Goal: Information Seeking & Learning: Learn about a topic

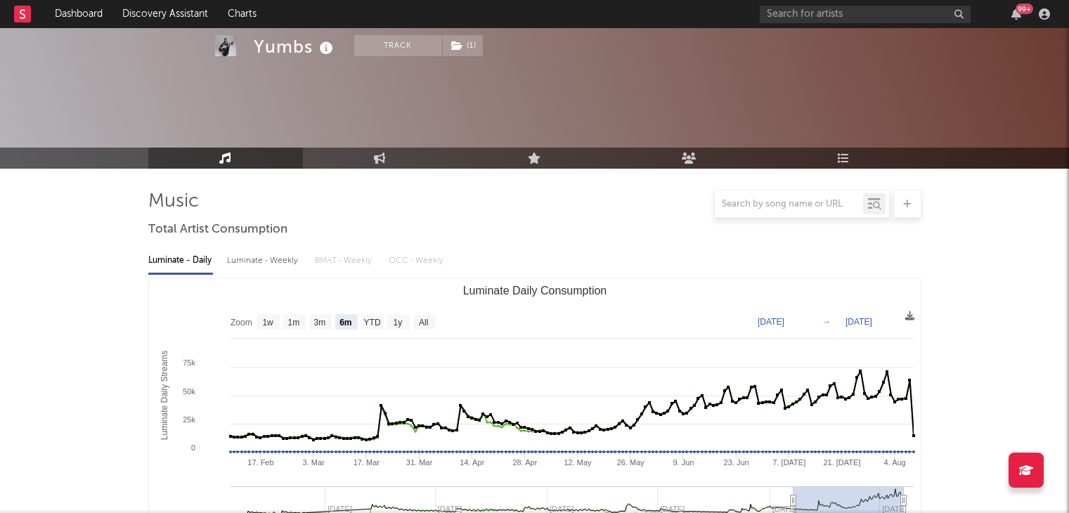
select select "6m"
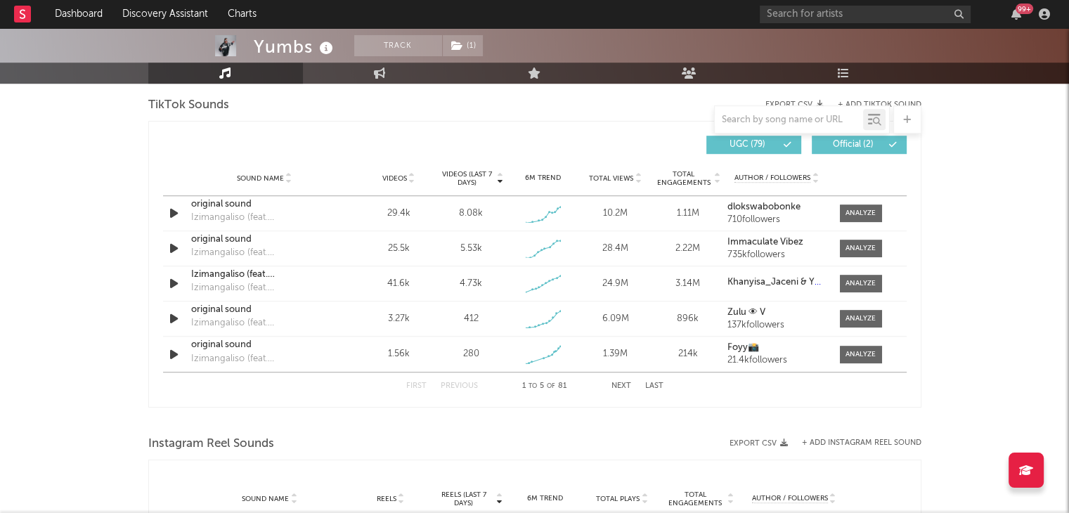
click at [351, 223] on div "Sound Name original sound Izimangaliso (feat. Khanyisa) Videos 29.4k Videos (la…" at bounding box center [535, 213] width 744 height 34
click at [407, 290] on div "Sound Name Izimangaliso (feat. Khanyisa) Izimangaliso (feat. Khanyisa) Videos 4…" at bounding box center [535, 283] width 744 height 34
click at [844, 277] on span at bounding box center [861, 284] width 42 height 18
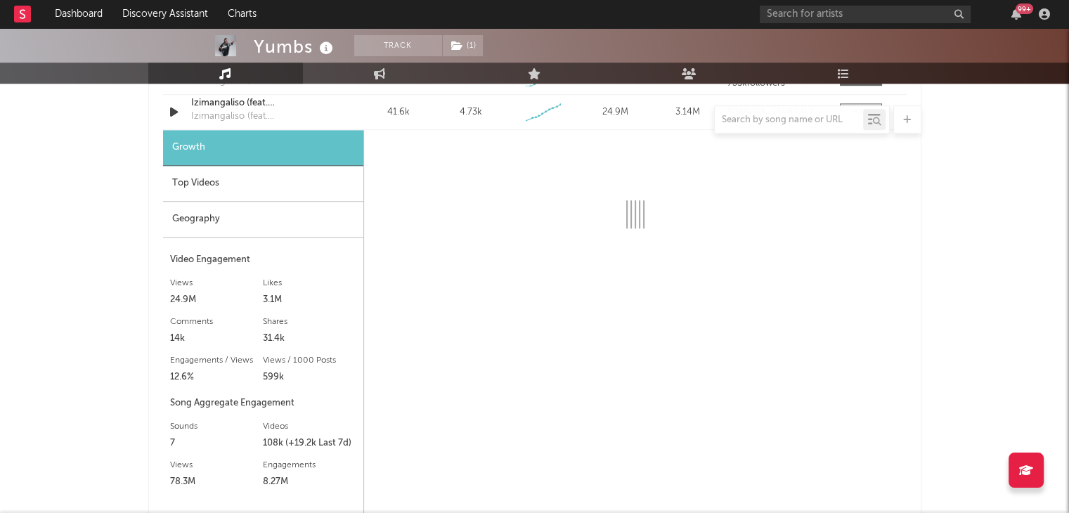
scroll to position [1137, 0]
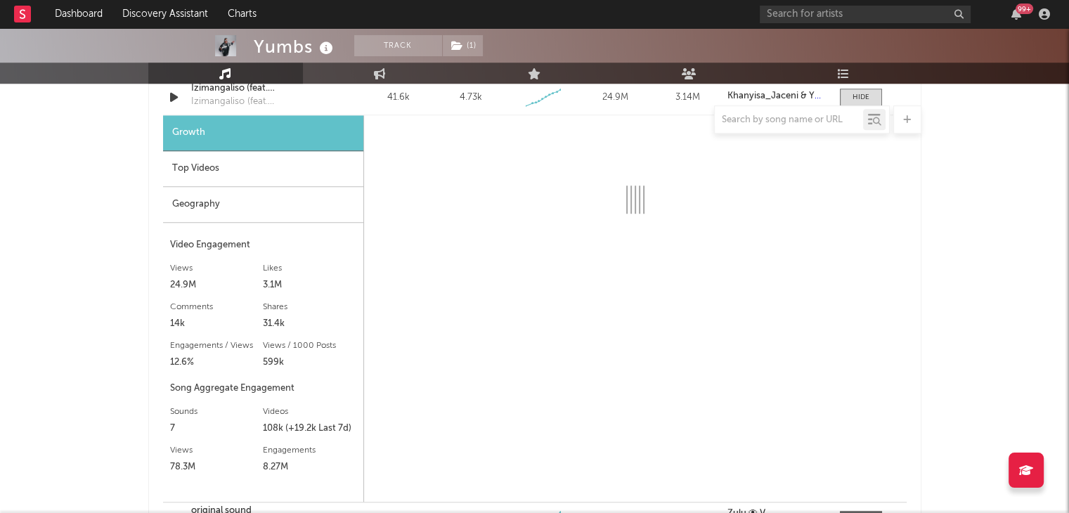
select select "1w"
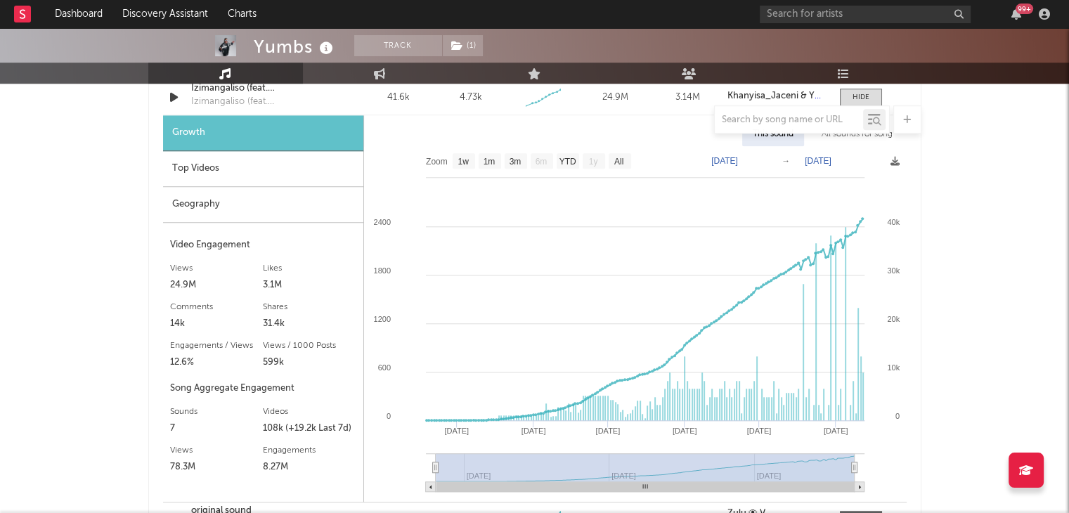
drag, startPoint x: 1079, startPoint y: 306, endPoint x: 1015, endPoint y: 363, distance: 86.1
click at [1015, 363] on div "Yumbs Track ( 1 ) South Africa | Amapiano Edit Track ( 1 ) Benchmark Summary 69…" at bounding box center [534, 146] width 1069 height 2511
drag, startPoint x: 1078, startPoint y: 228, endPoint x: 1022, endPoint y: 147, distance: 99.1
click at [1022, 147] on div "Yumbs Track ( 1 ) South Africa | Amapiano Edit Track ( 1 ) Benchmark Summary 69…" at bounding box center [534, 146] width 1069 height 2511
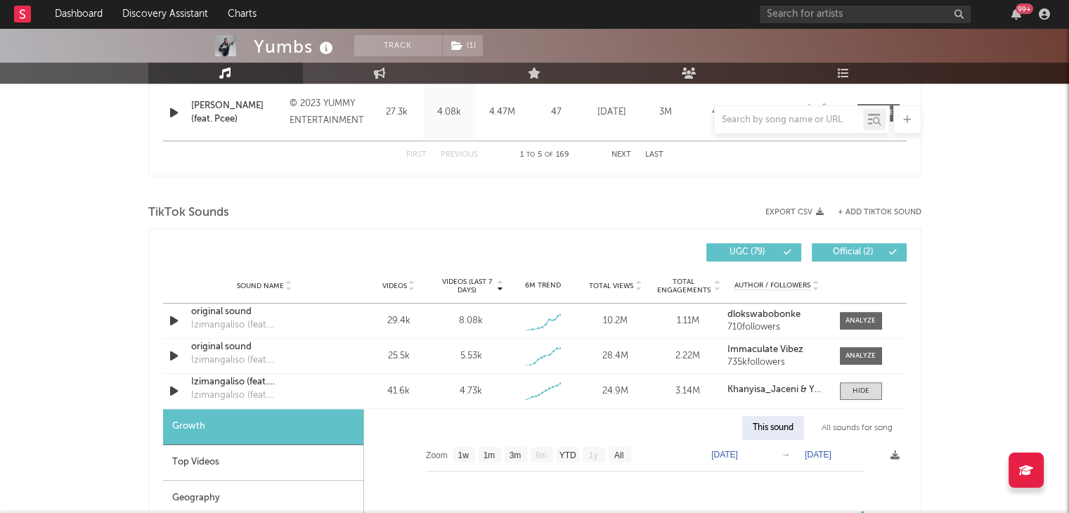
scroll to position [872, 0]
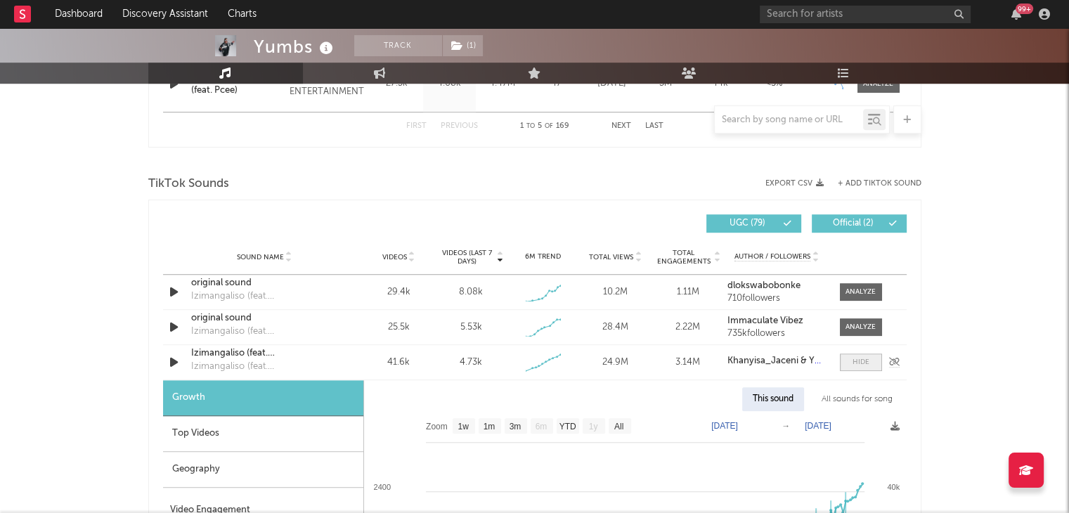
click at [859, 354] on span at bounding box center [861, 363] width 42 height 18
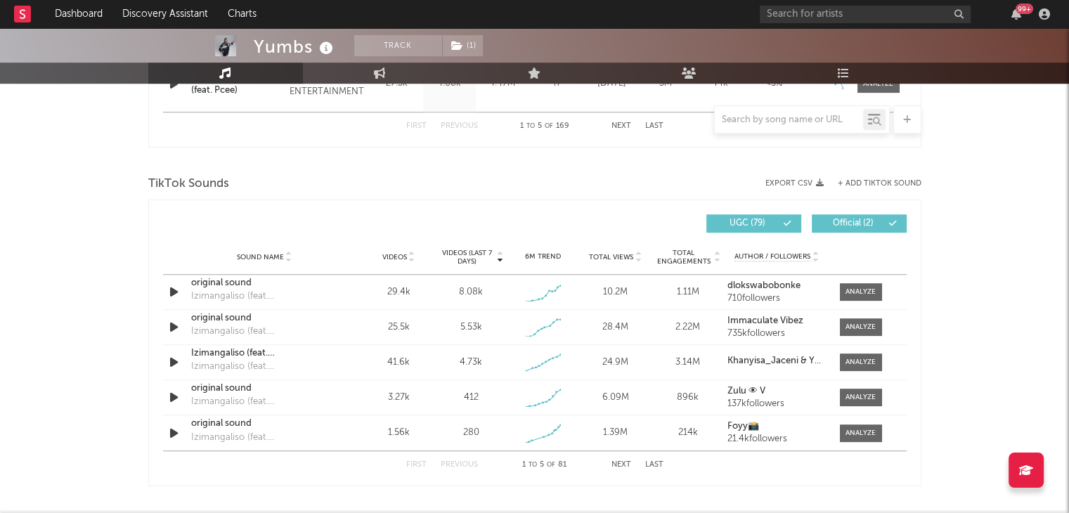
click at [622, 462] on button "Next" at bounding box center [622, 465] width 20 height 8
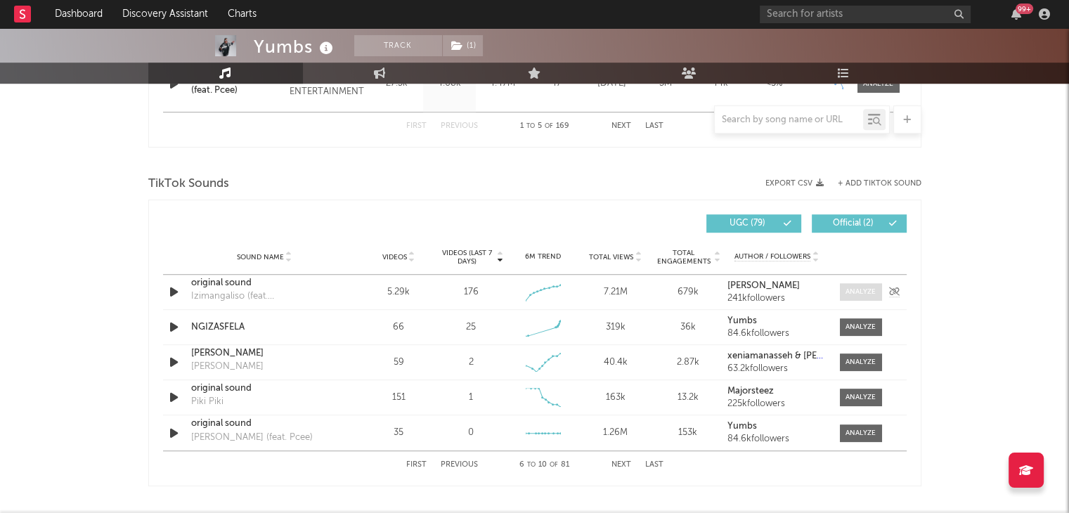
click at [860, 288] on div at bounding box center [861, 292] width 30 height 11
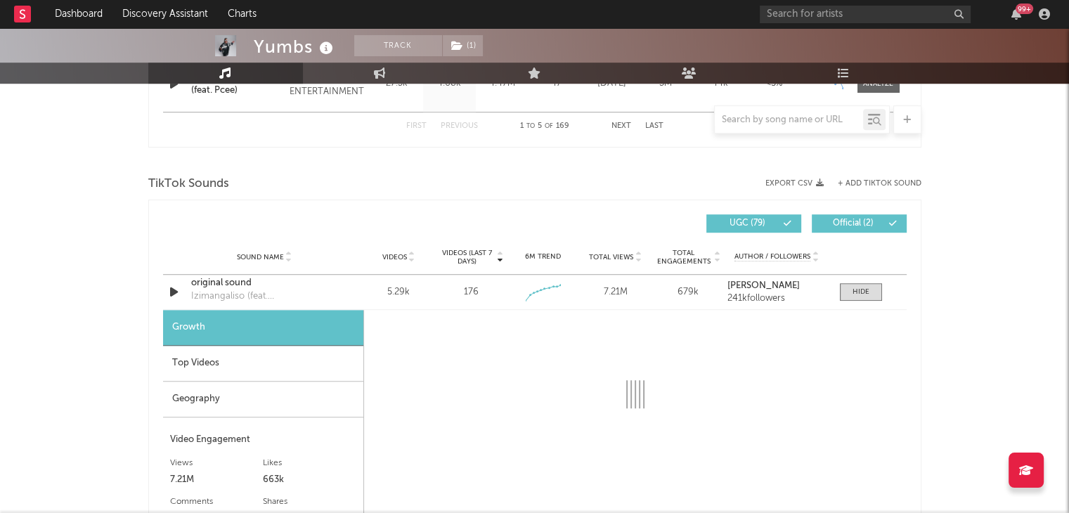
select select "6m"
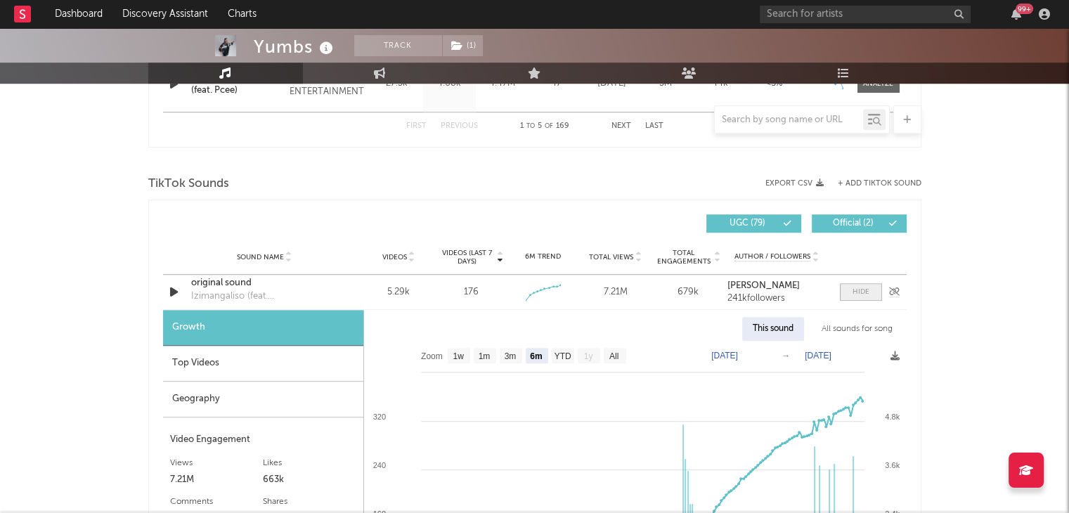
click at [866, 288] on div at bounding box center [861, 292] width 17 height 11
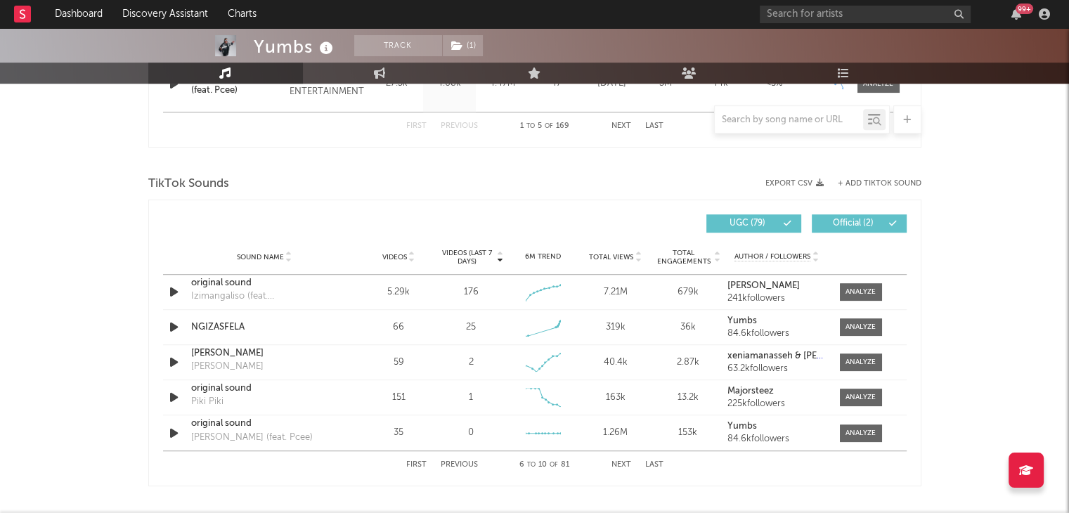
click at [451, 461] on button "Previous" at bounding box center [459, 465] width 37 height 8
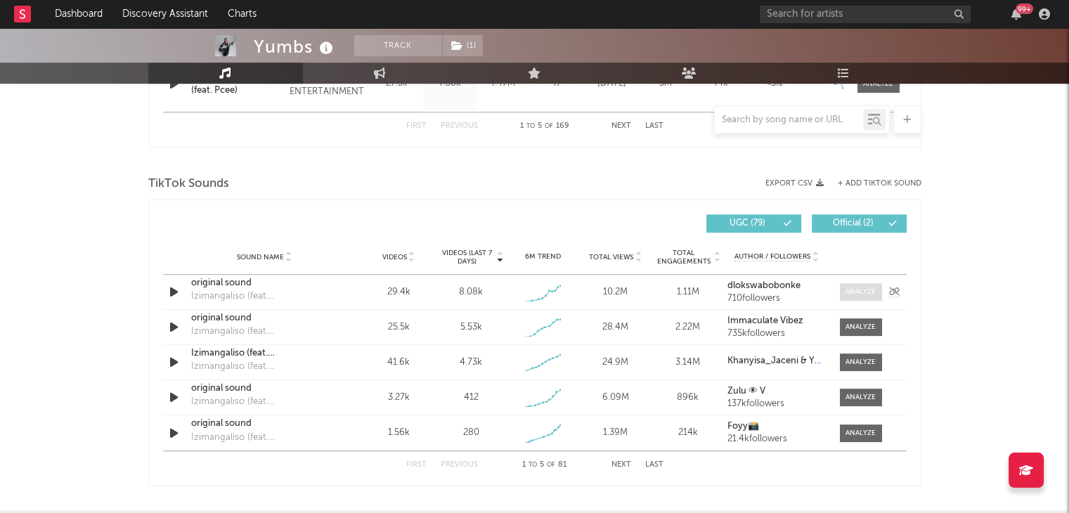
click at [863, 287] on div at bounding box center [861, 292] width 30 height 11
select select "1w"
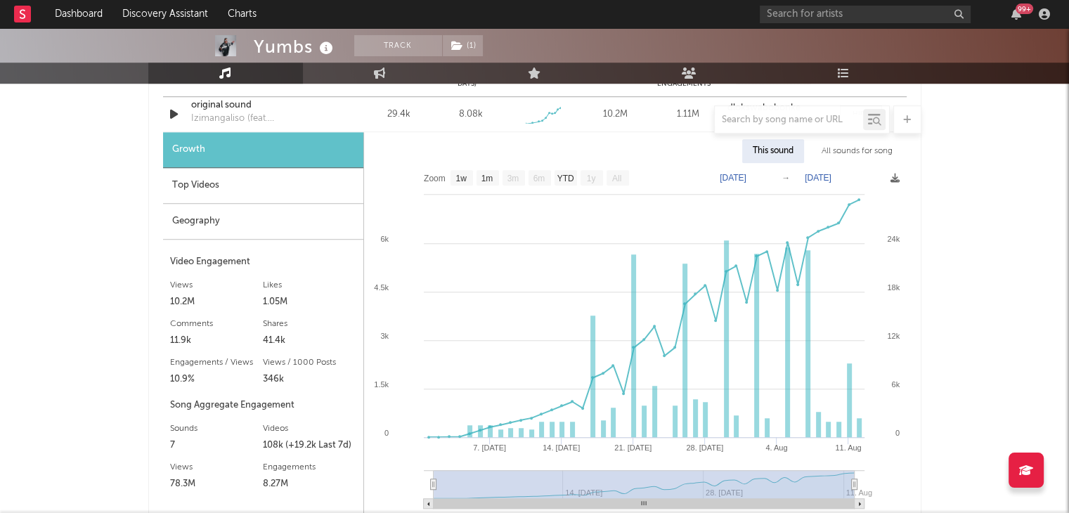
scroll to position [1038, 0]
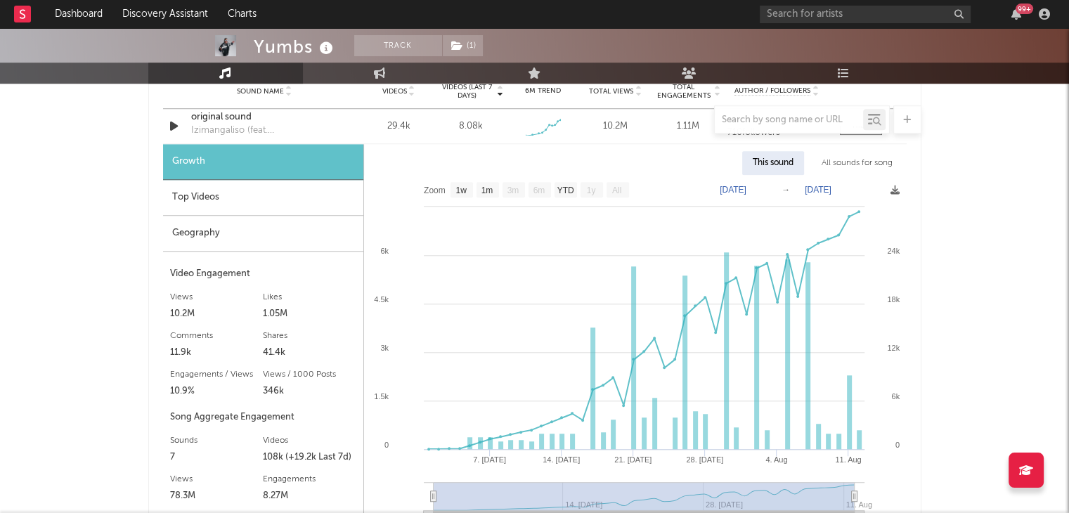
click at [787, 167] on div "This sound" at bounding box center [773, 163] width 62 height 24
click at [768, 162] on div "This sound" at bounding box center [773, 163] width 62 height 24
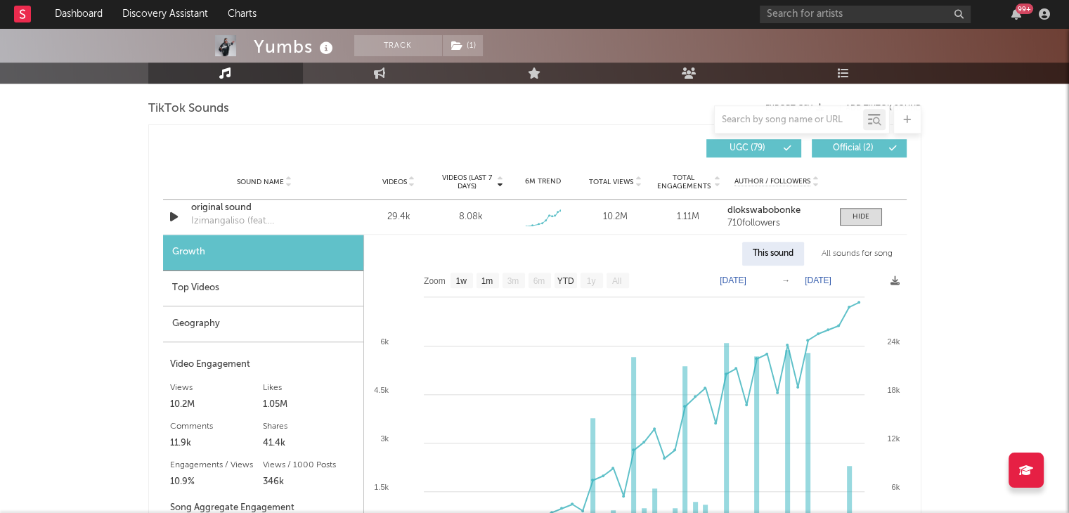
scroll to position [944, 0]
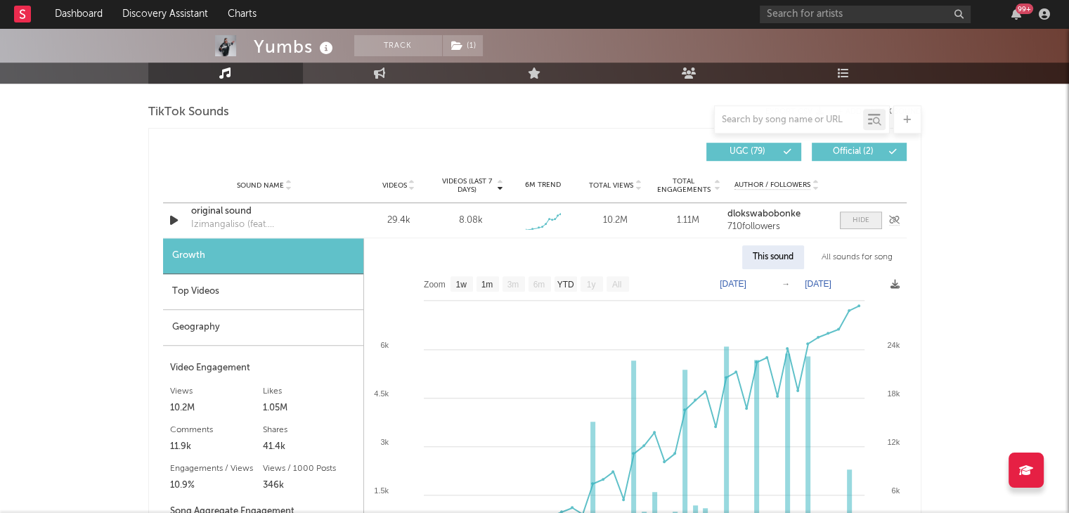
click at [855, 217] on div at bounding box center [861, 220] width 17 height 11
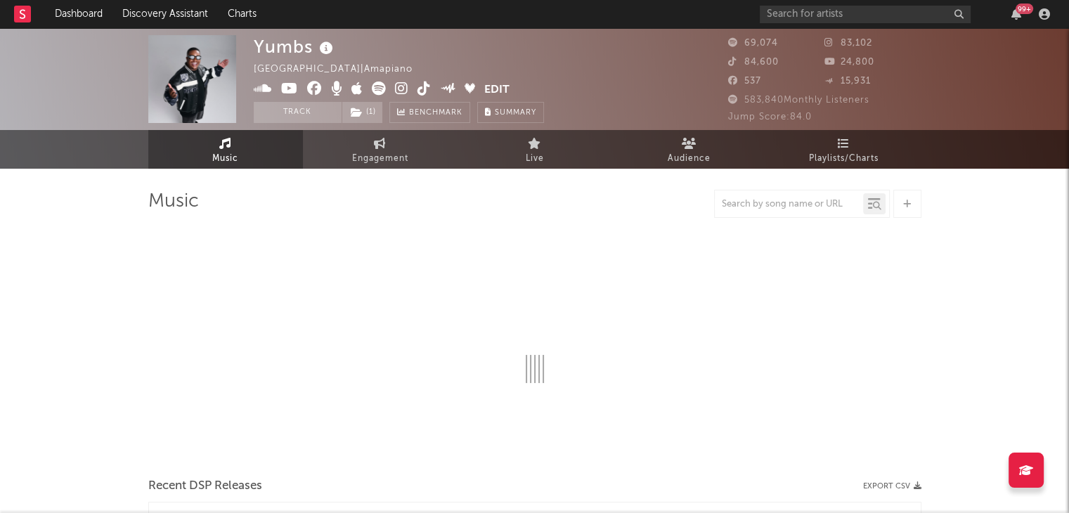
select select "6m"
